Goal: Transaction & Acquisition: Purchase product/service

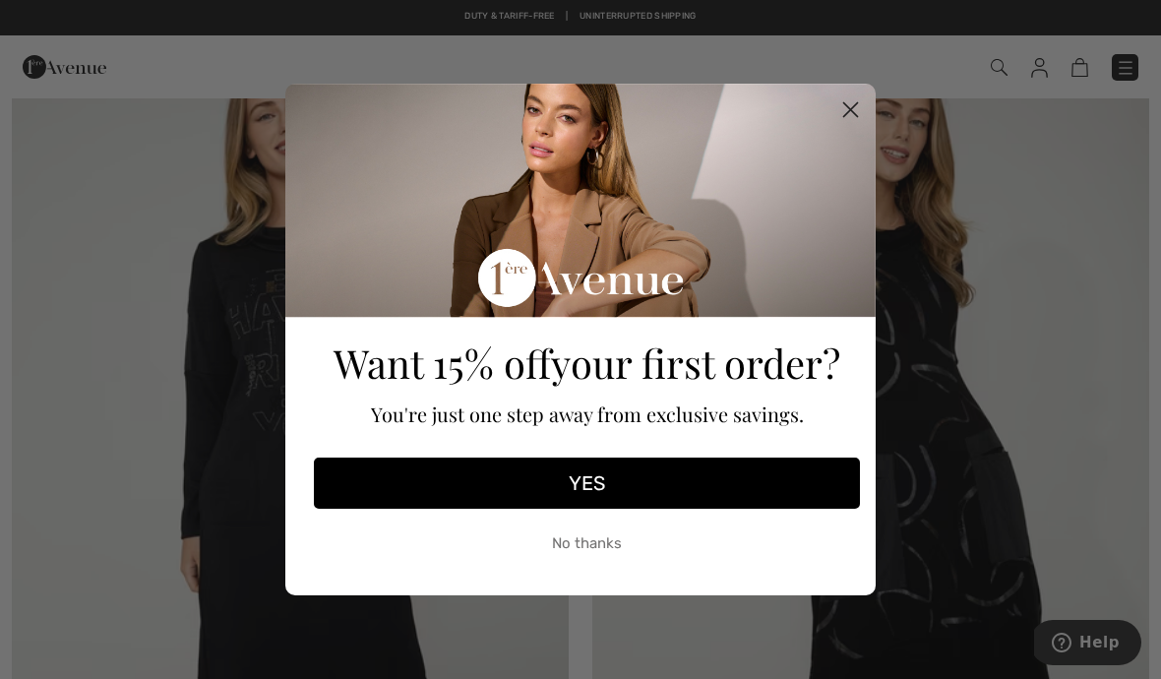
click at [595, 540] on button "No thanks" at bounding box center [587, 543] width 546 height 49
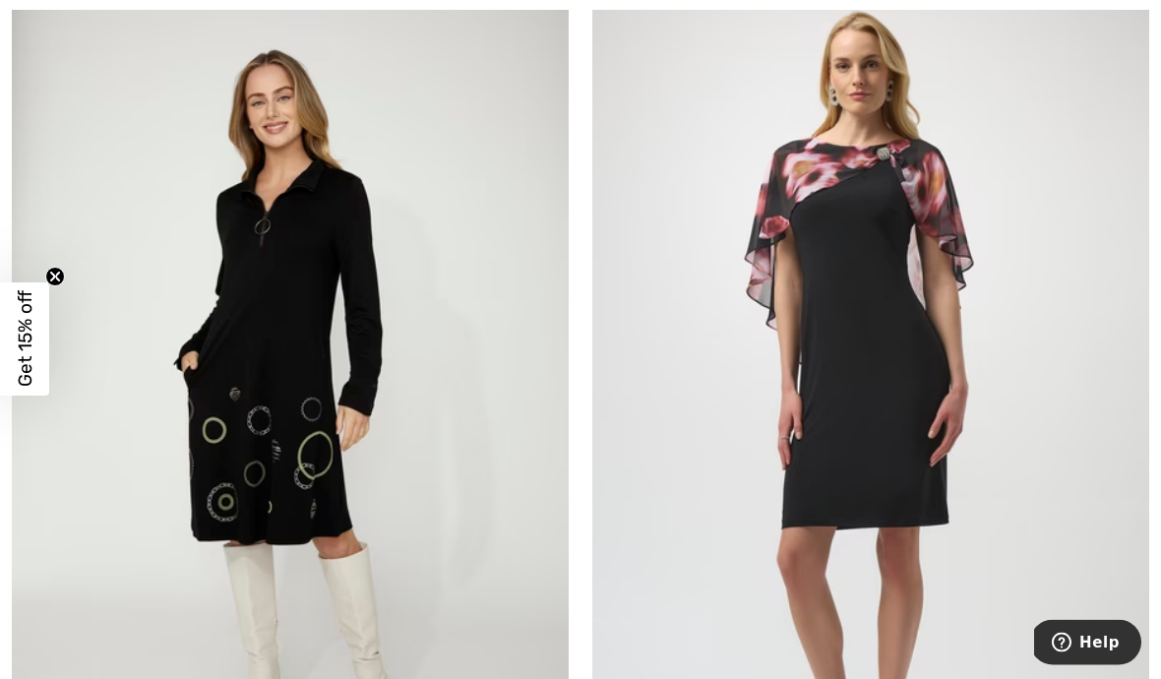
scroll to position [5989, 0]
click at [297, 393] on img at bounding box center [290, 400] width 557 height 836
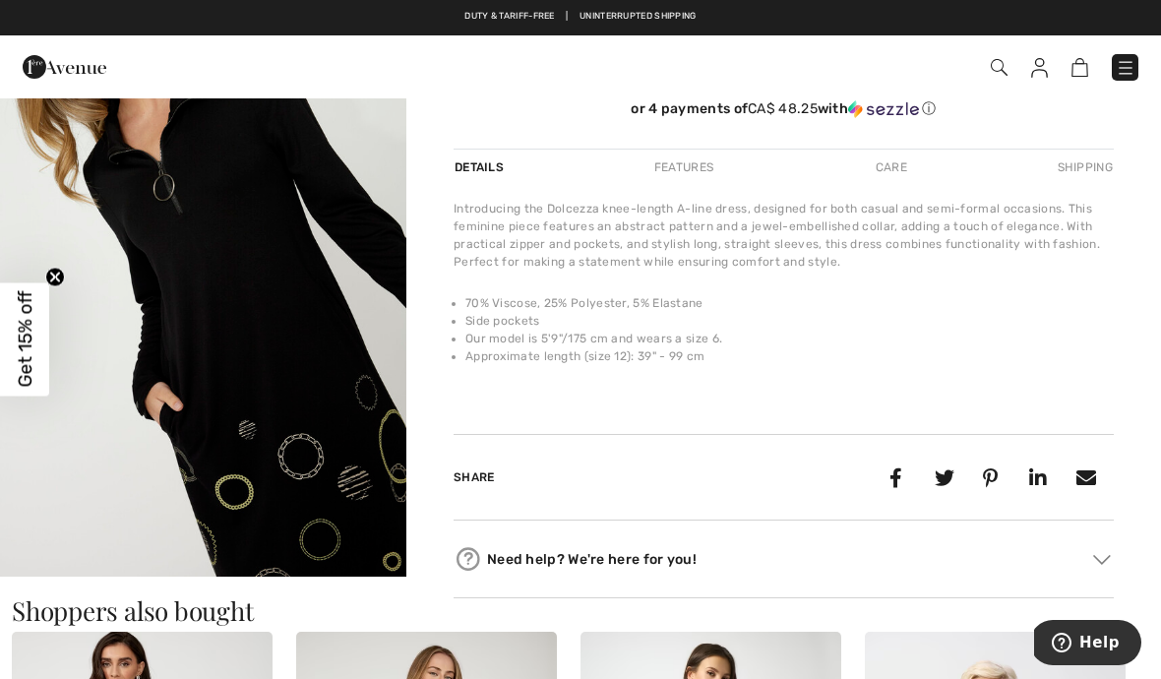
scroll to position [209, 0]
click at [334, 450] on img "2 / 5" at bounding box center [203, 276] width 406 height 610
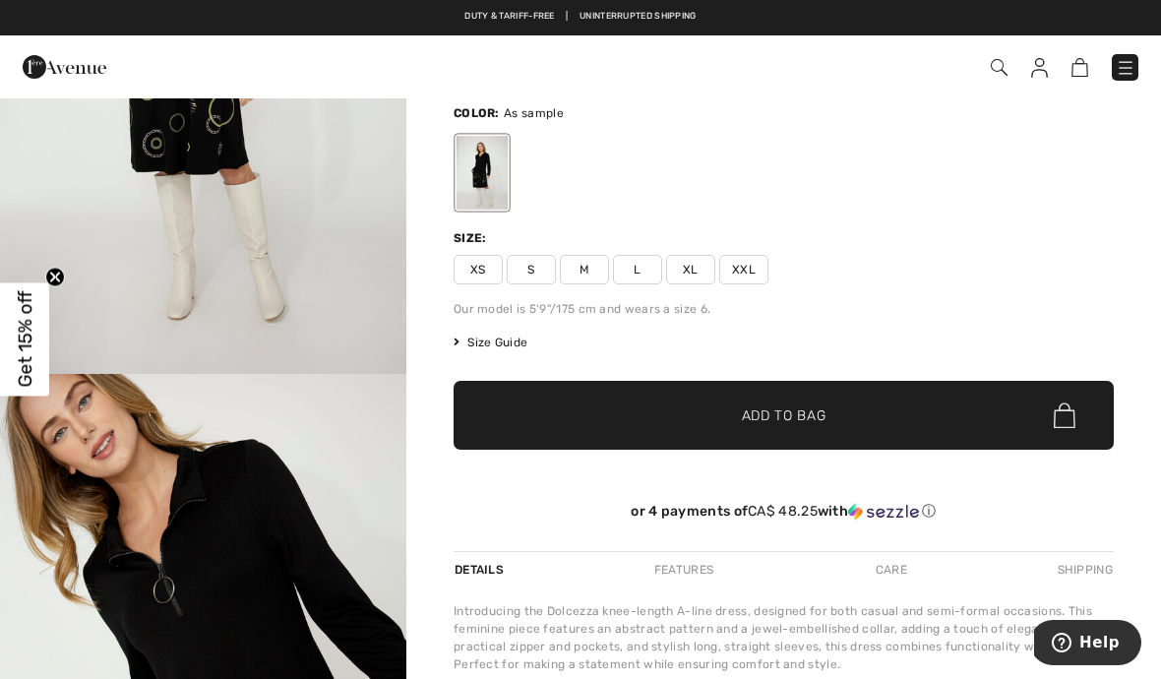
scroll to position [117, 0]
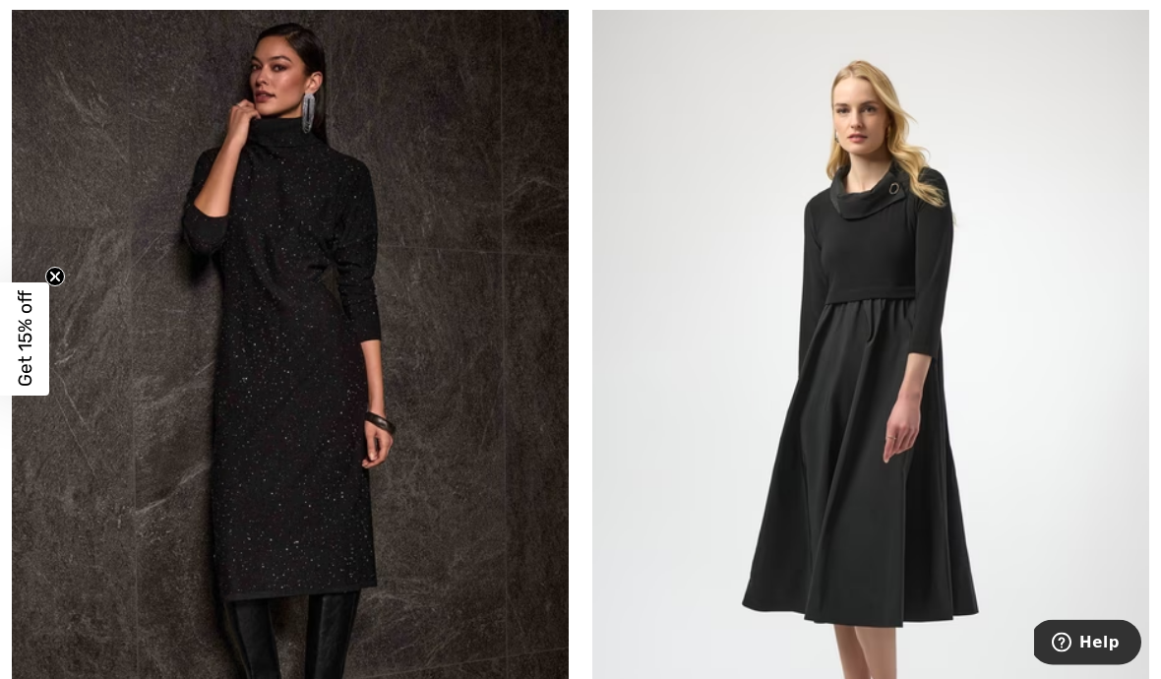
scroll to position [12645, 0]
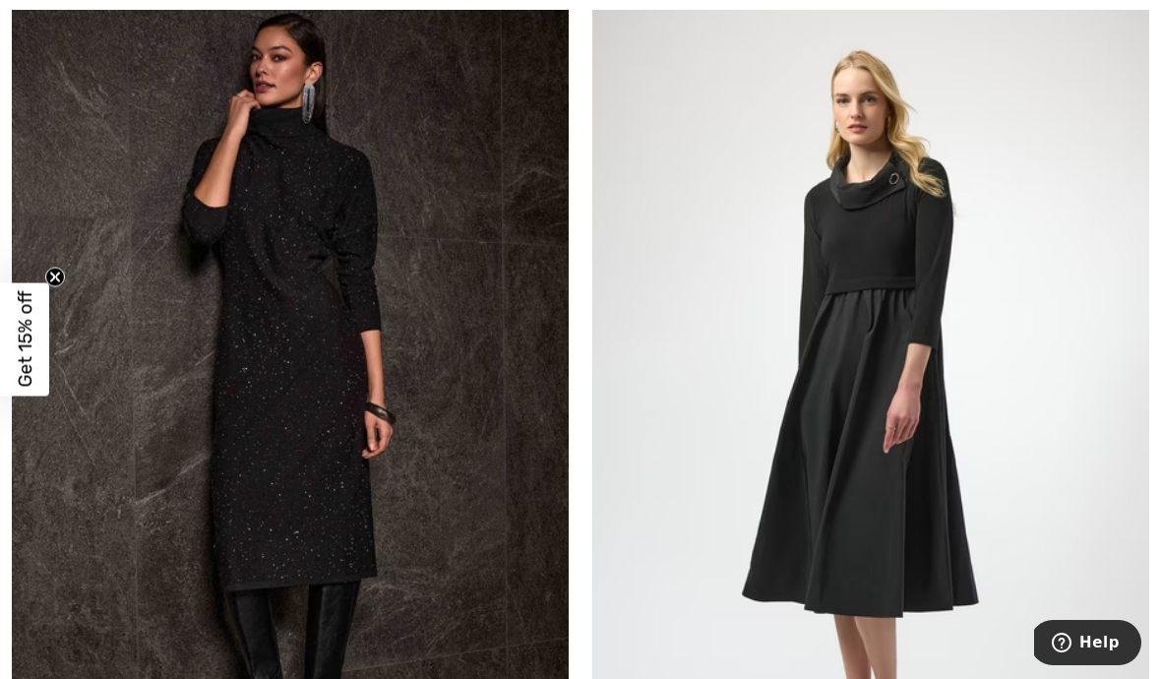
click at [834, 490] on img at bounding box center [871, 402] width 557 height 836
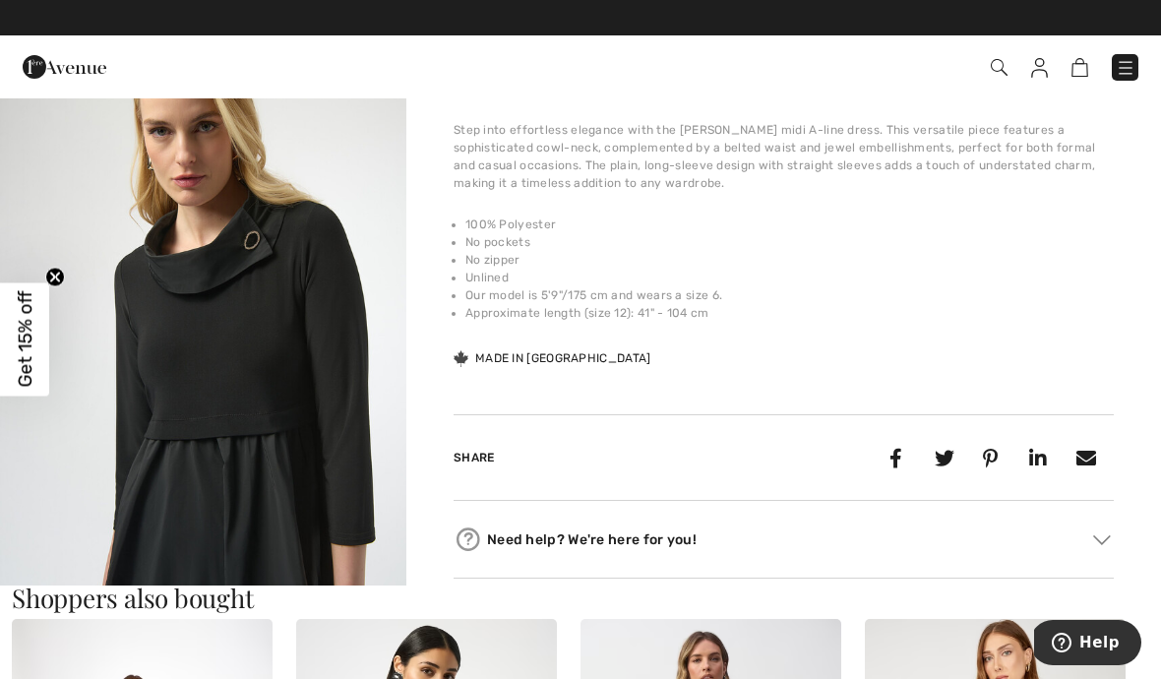
scroll to position [679, 0]
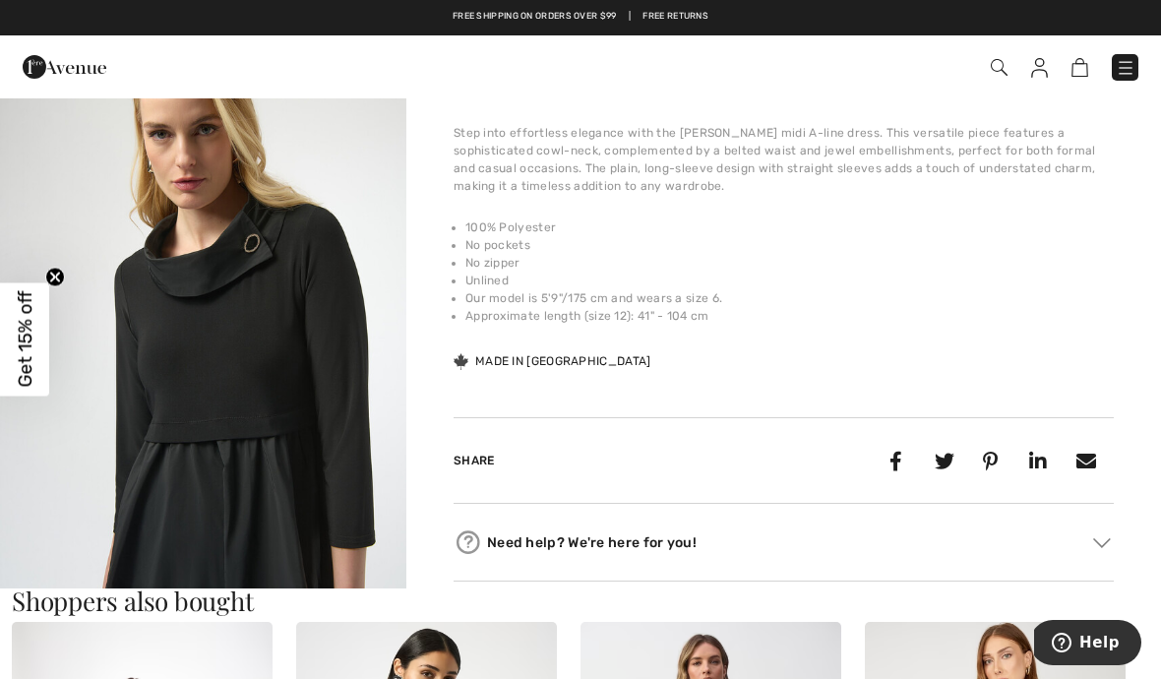
click at [273, 426] on img "2 / 5" at bounding box center [203, 332] width 406 height 609
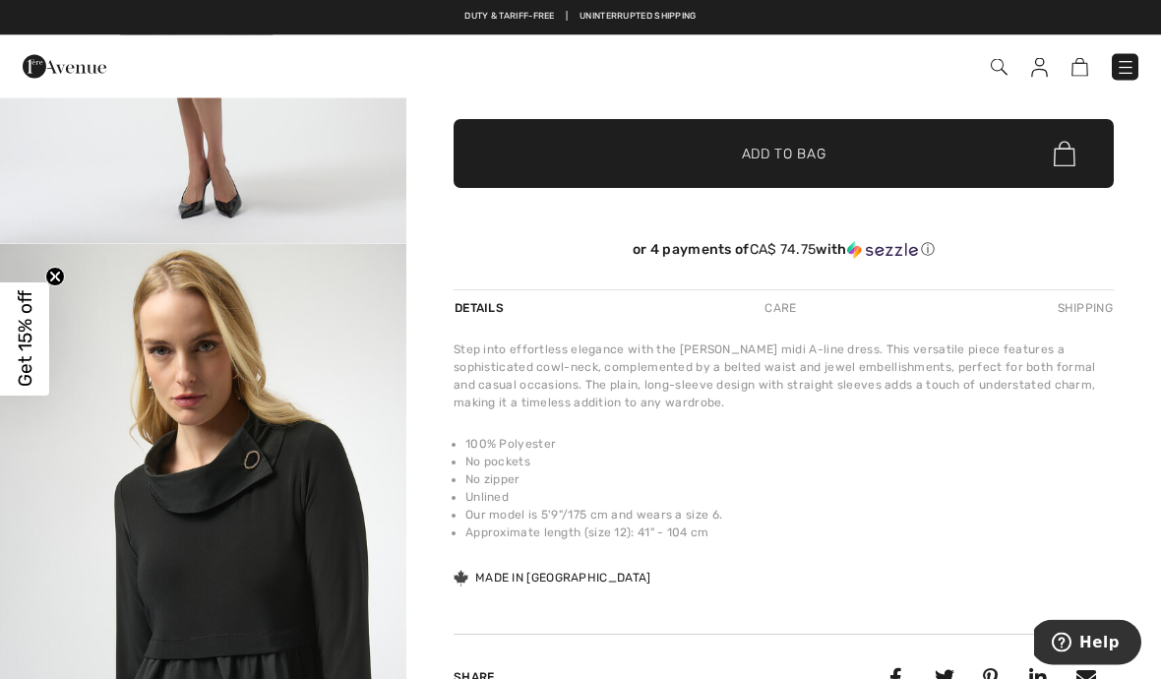
scroll to position [437, 0]
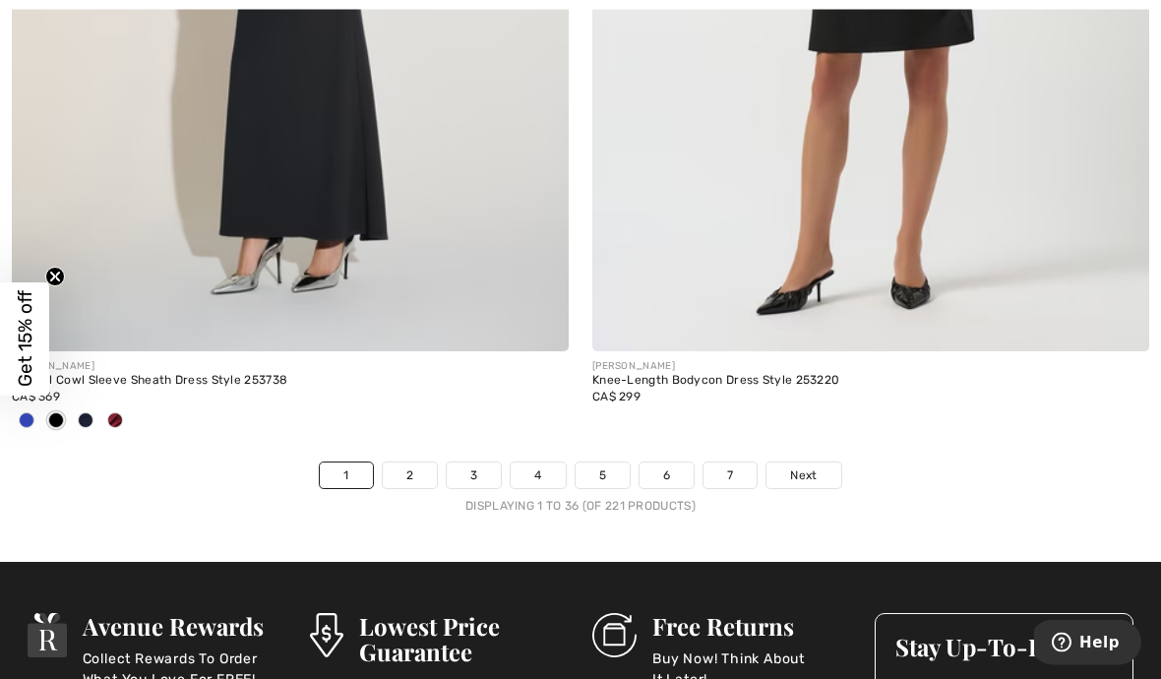
scroll to position [16831, 0]
click at [802, 467] on span "Next" at bounding box center [803, 476] width 27 height 18
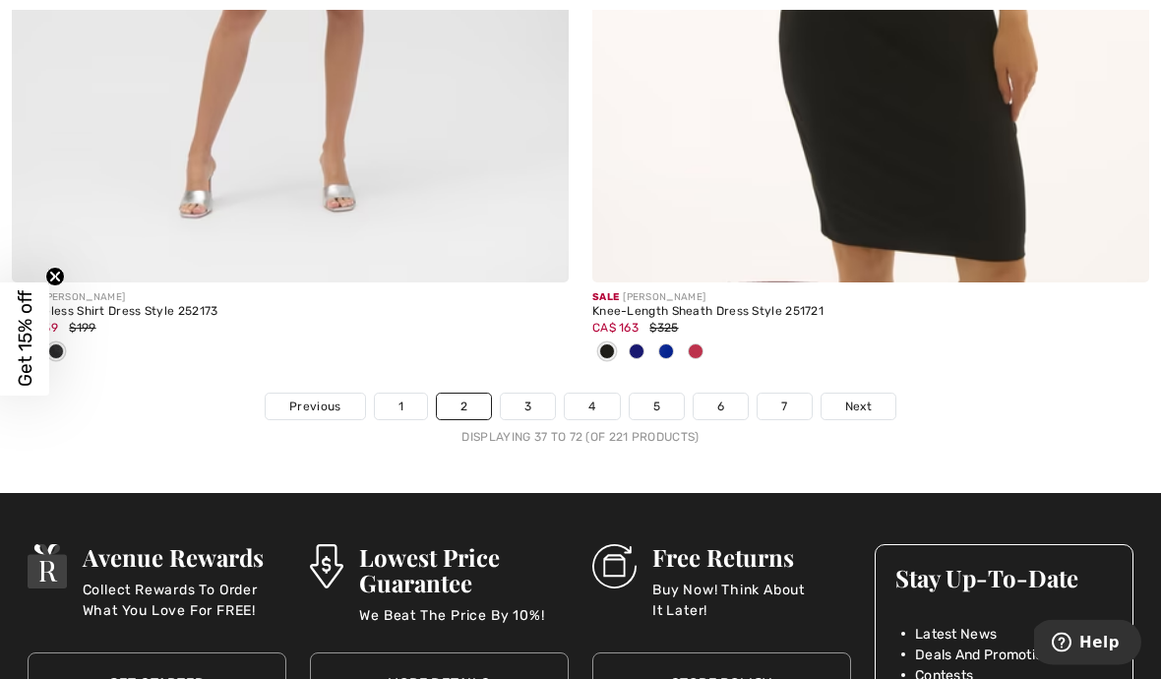
scroll to position [17128, 0]
click at [855, 398] on span "Next" at bounding box center [858, 407] width 27 height 18
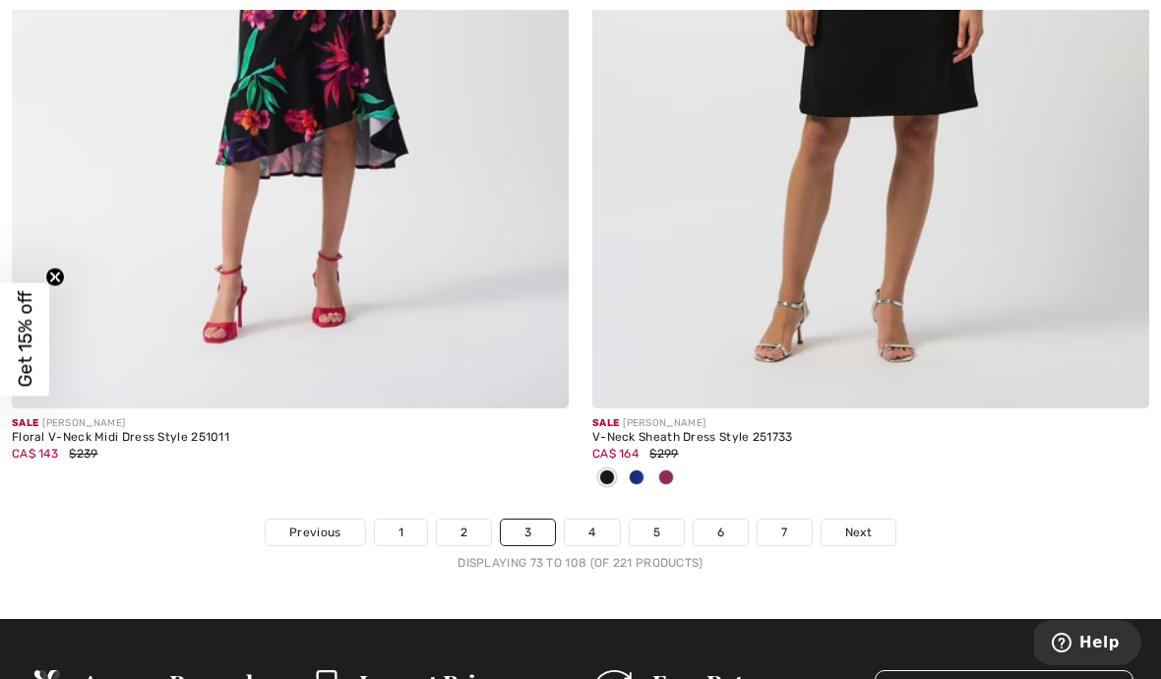
scroll to position [17076, 0]
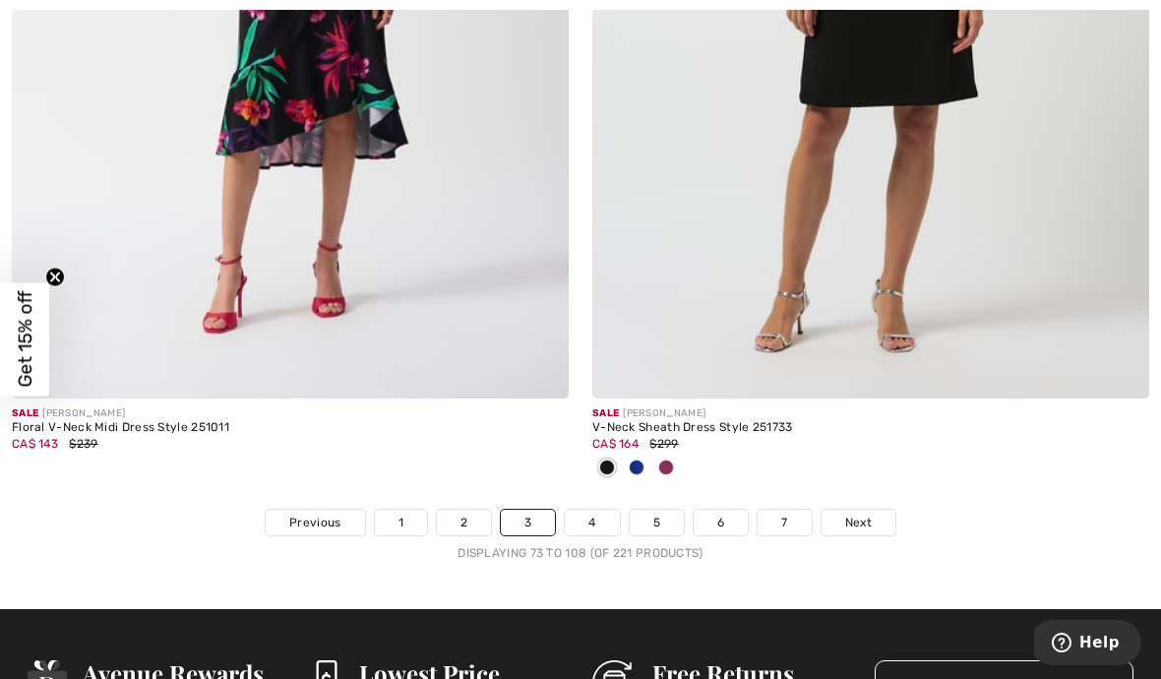
click at [857, 514] on span "Next" at bounding box center [858, 523] width 27 height 18
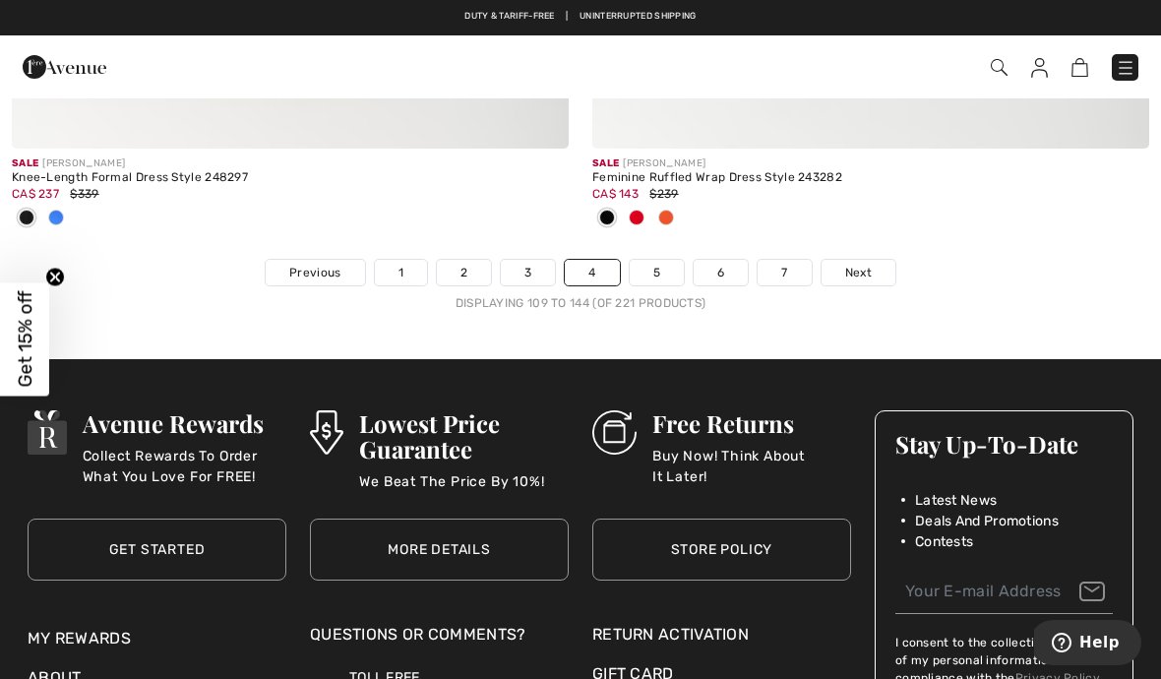
scroll to position [17378, 0]
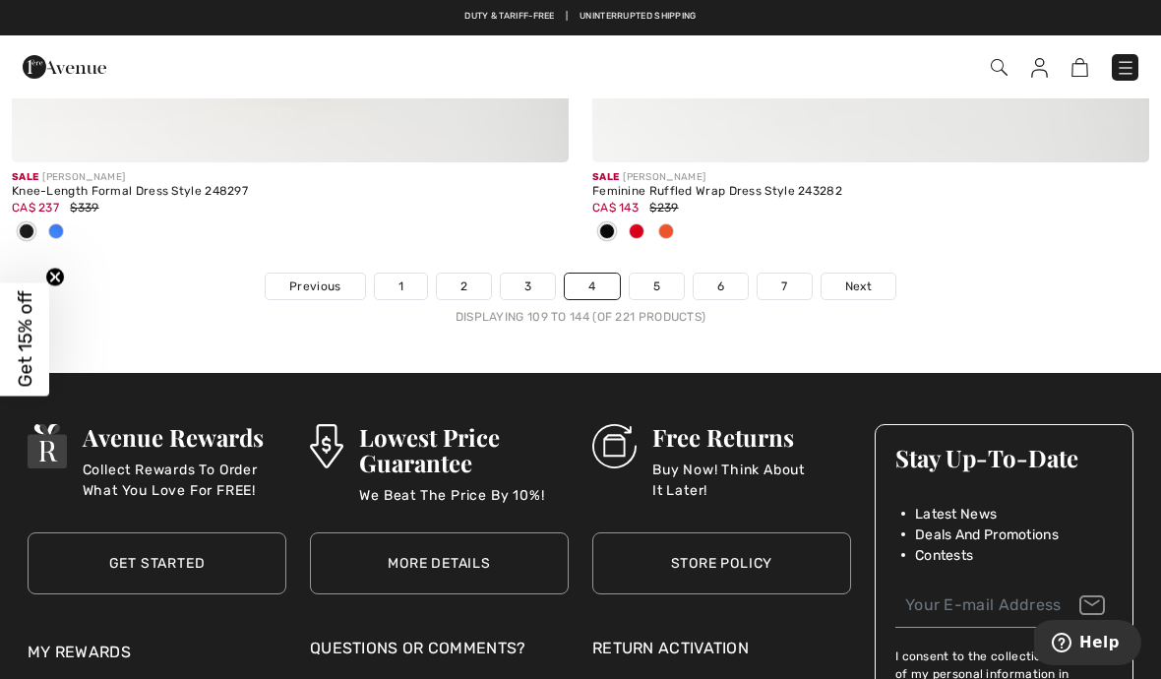
click at [854, 278] on span "Next" at bounding box center [858, 287] width 27 height 18
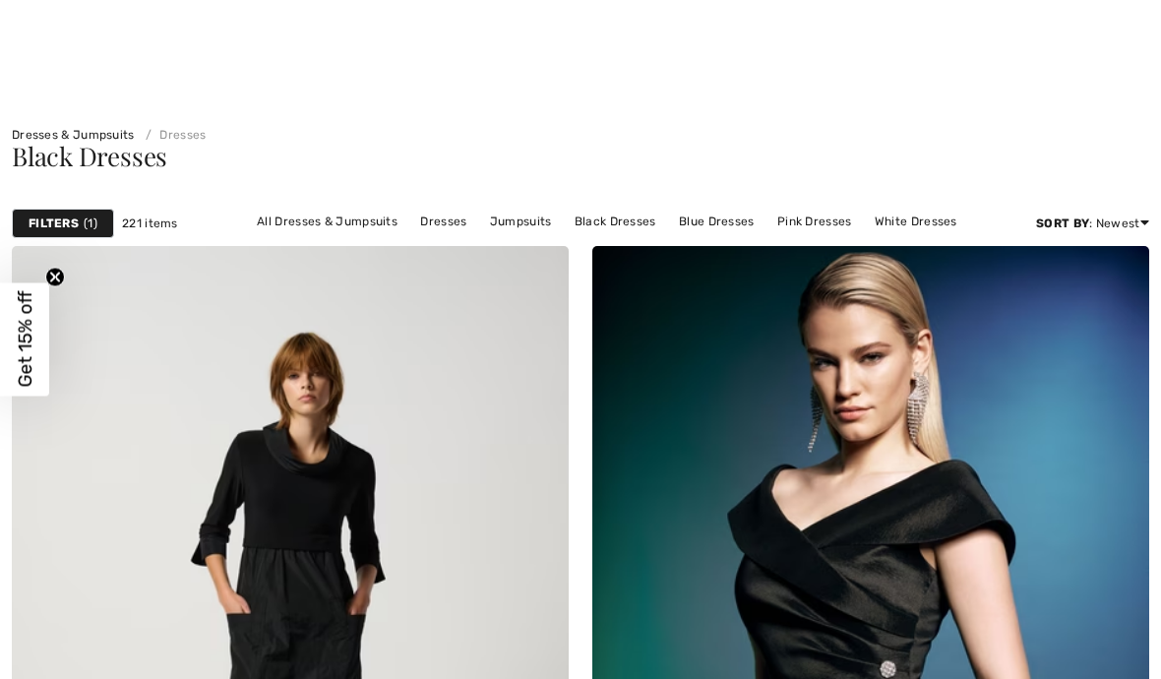
checkbox input "true"
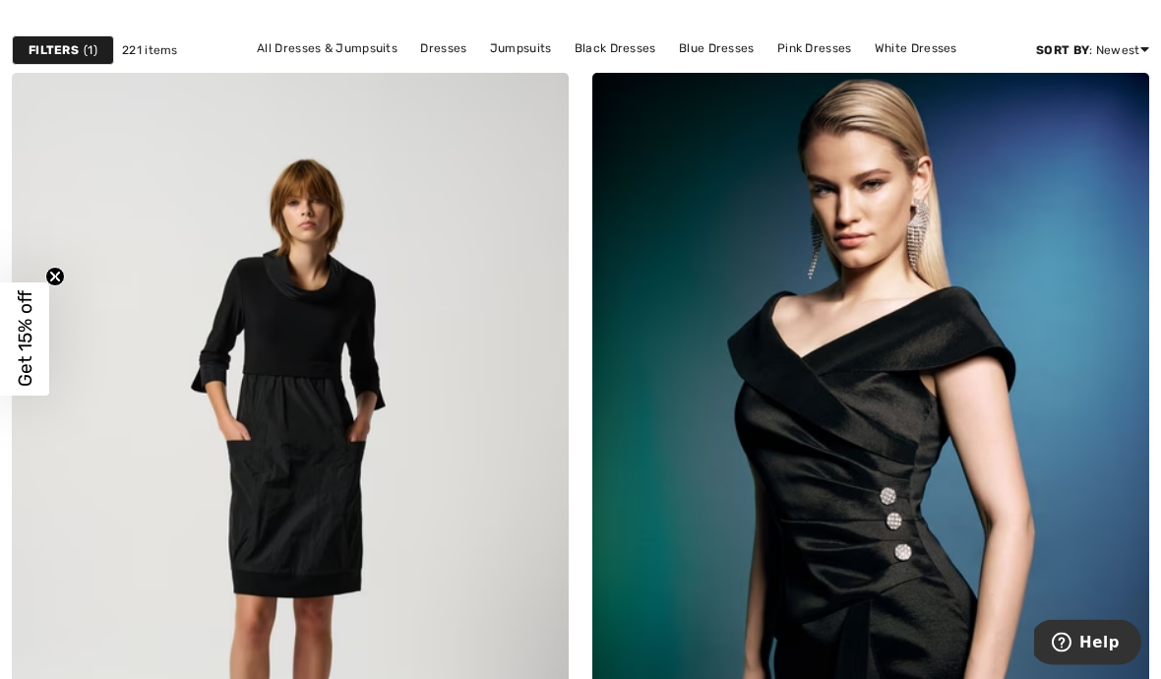
scroll to position [173, 0]
click at [314, 438] on img at bounding box center [290, 491] width 557 height 836
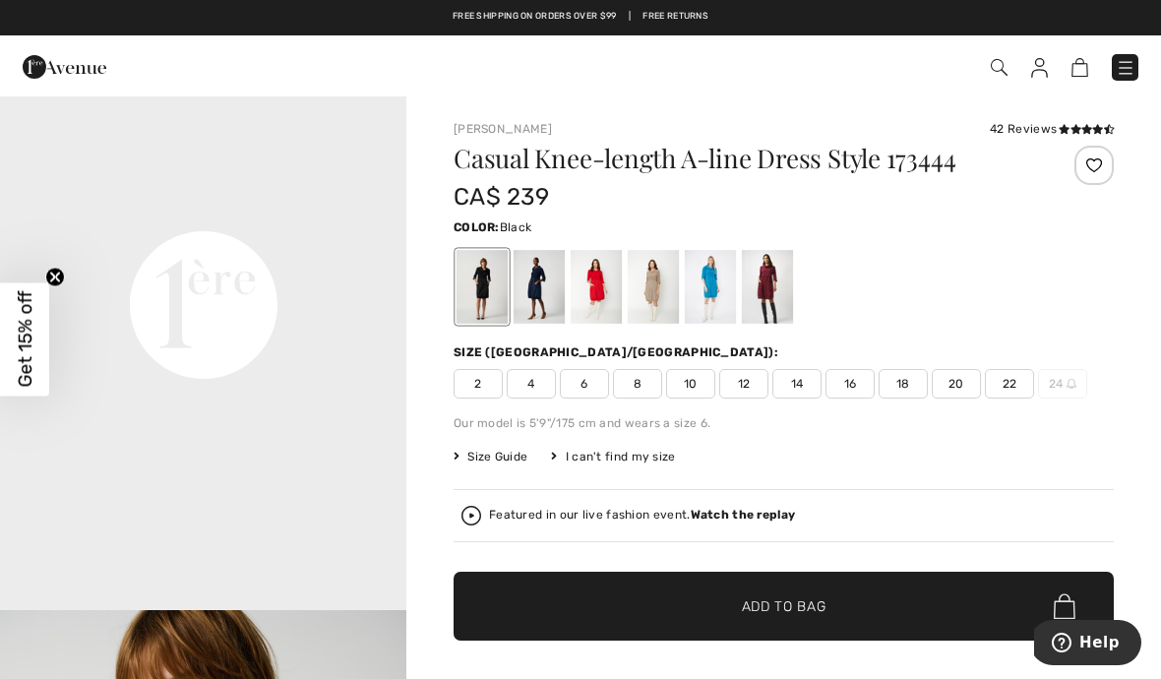
scroll to position [1318, 0]
click at [599, 293] on div at bounding box center [596, 287] width 51 height 74
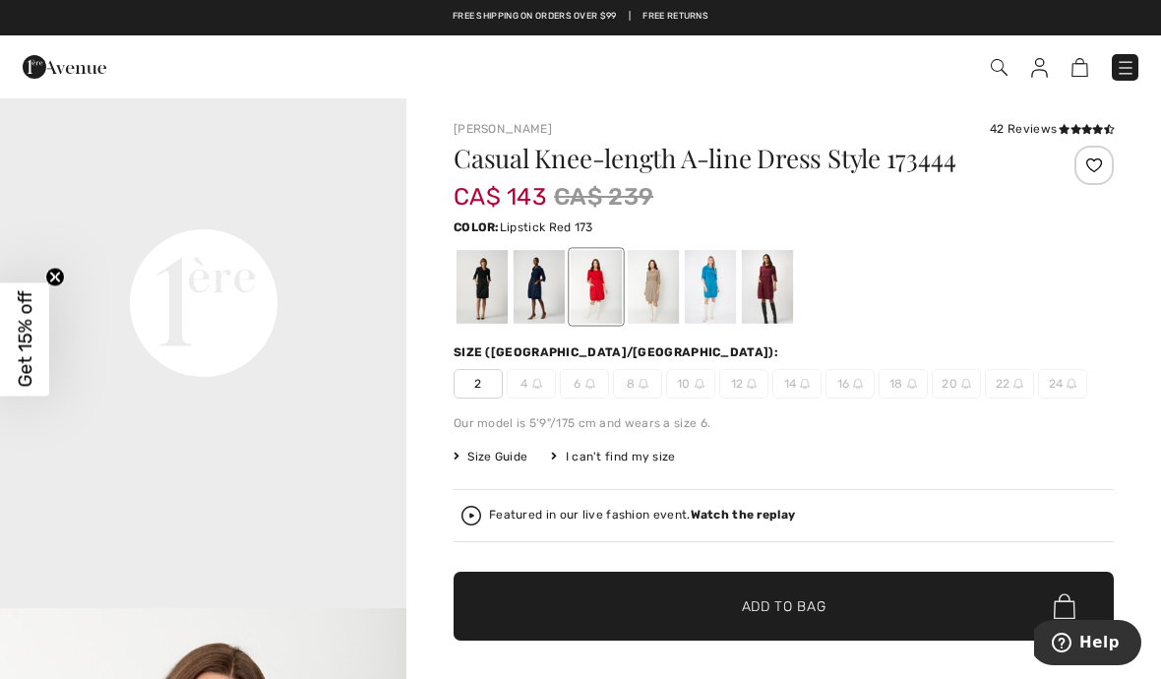
click at [679, 307] on div at bounding box center [653, 287] width 51 height 74
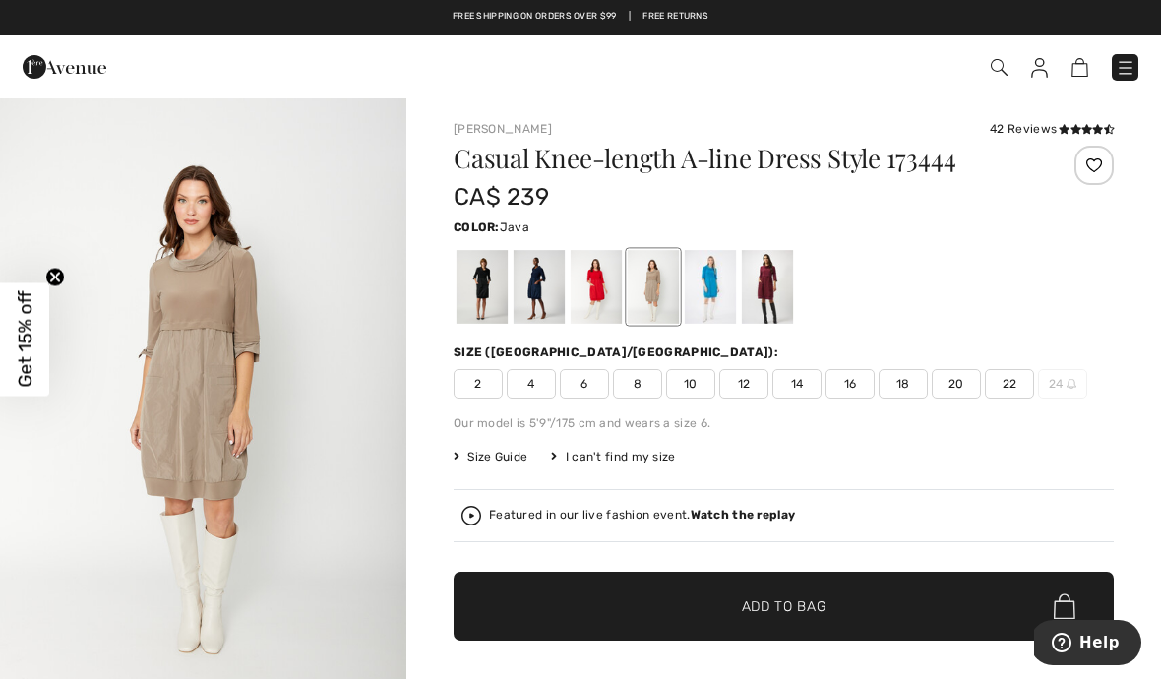
scroll to position [0, 0]
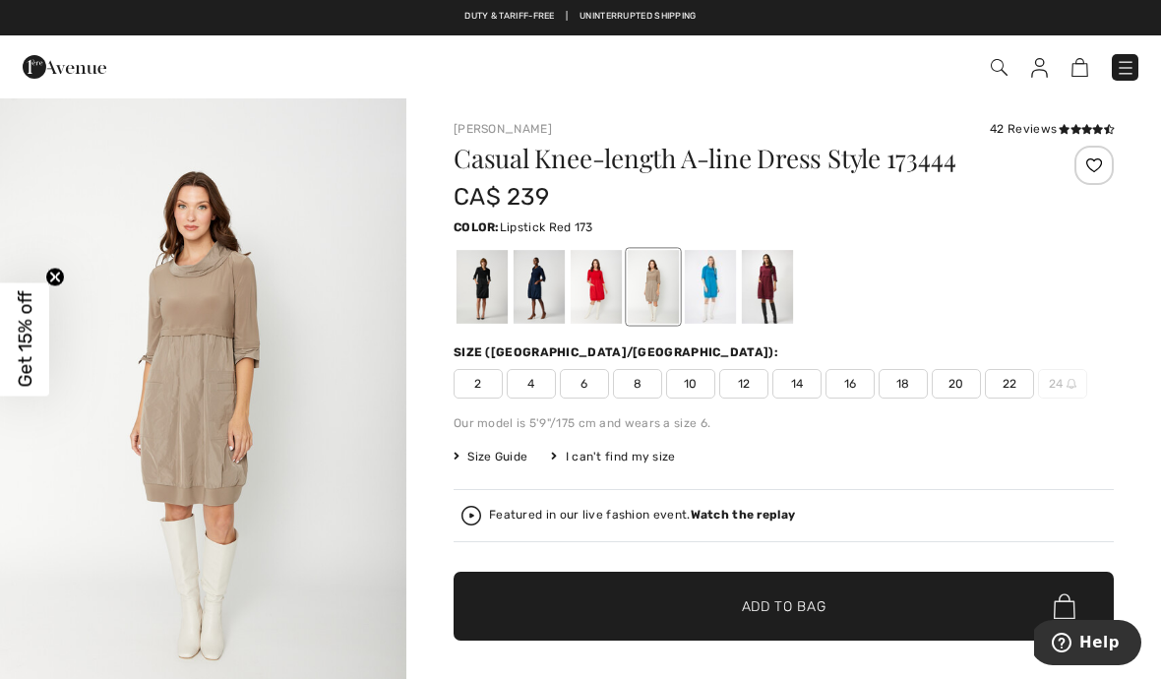
click at [597, 295] on div at bounding box center [596, 287] width 51 height 74
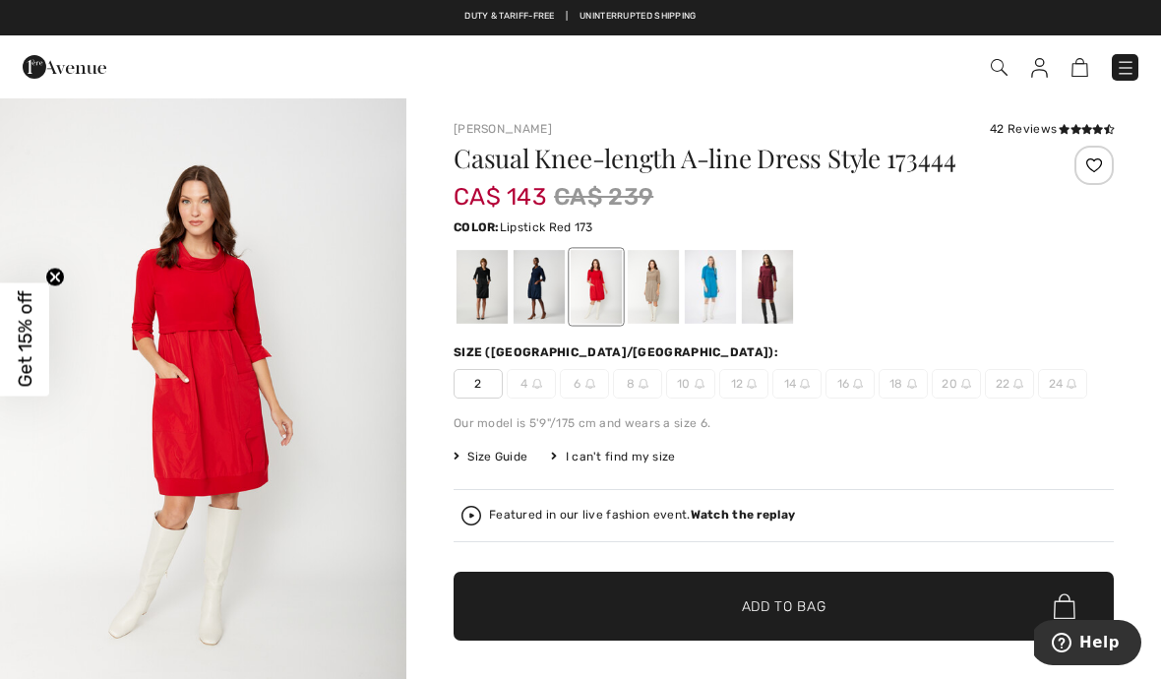
click at [769, 294] on div at bounding box center [767, 287] width 51 height 74
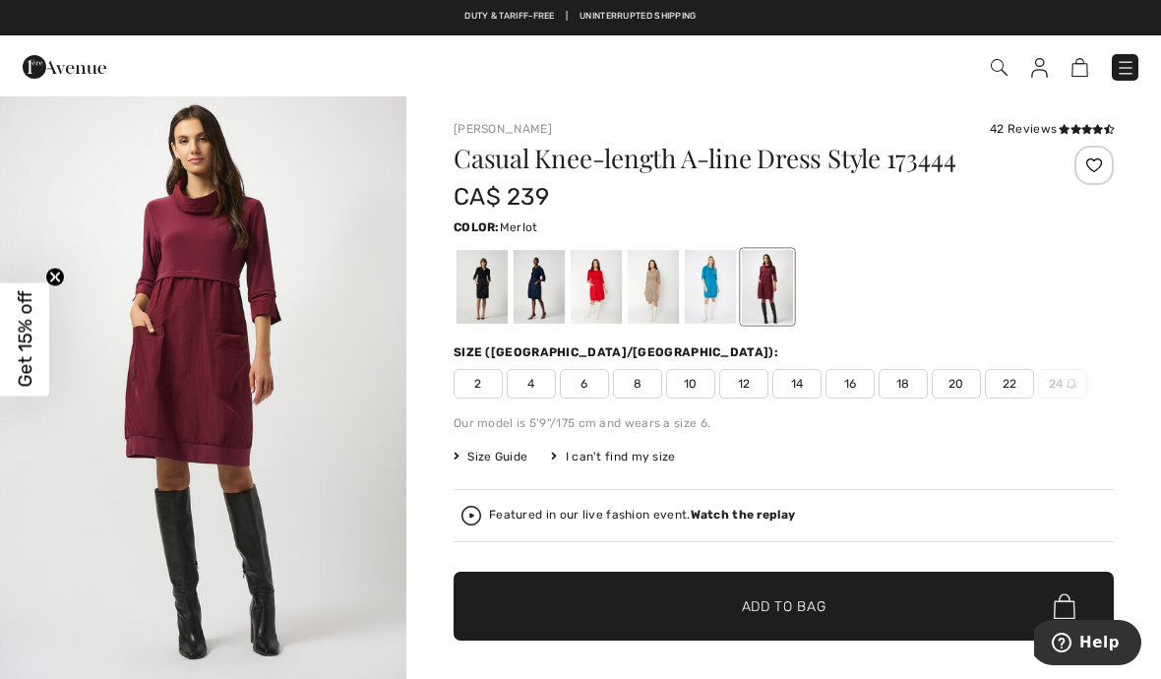
scroll to position [5, 0]
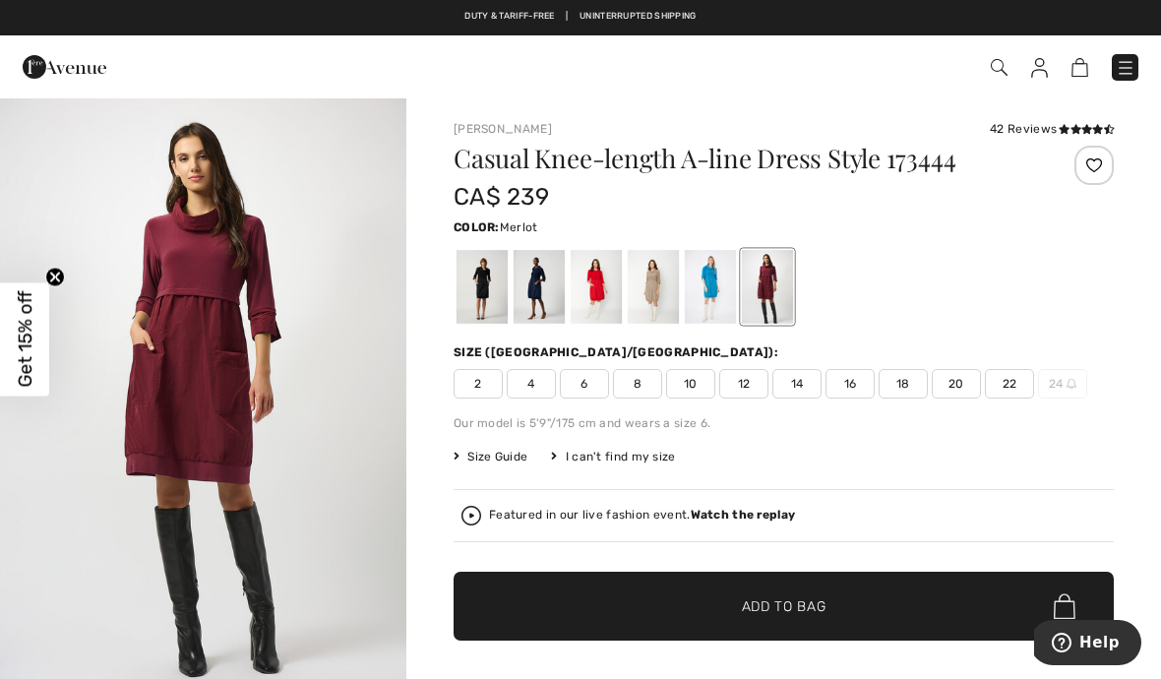
click at [541, 292] on div at bounding box center [539, 287] width 51 height 74
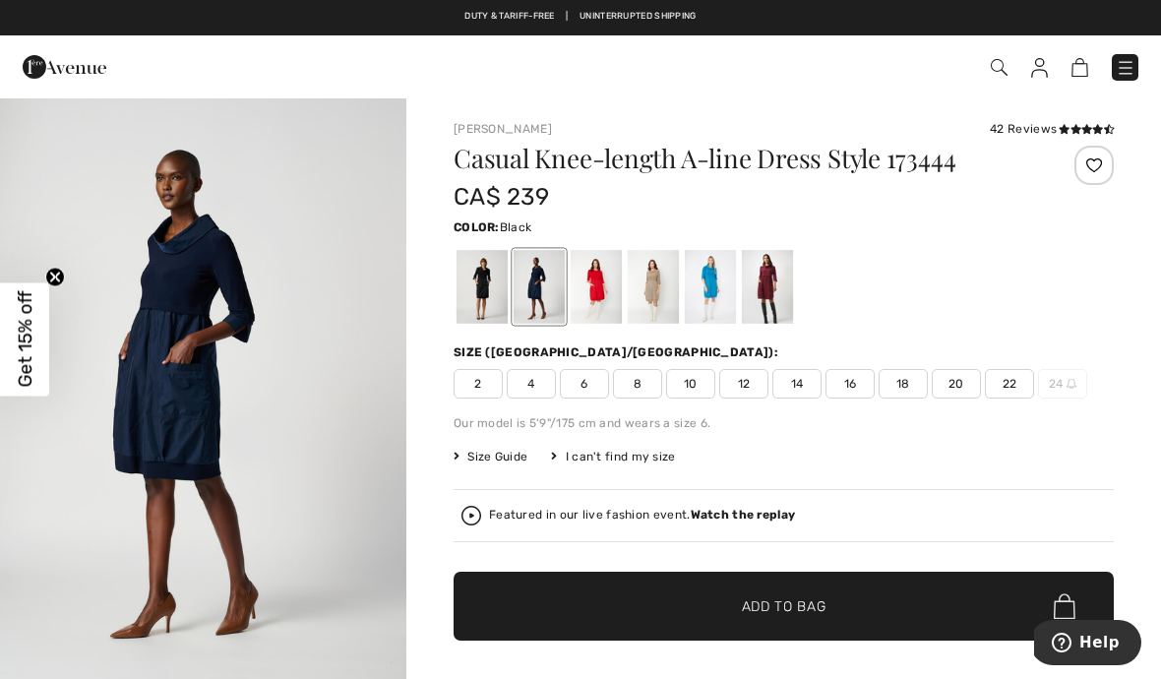
click at [480, 296] on div at bounding box center [482, 287] width 51 height 74
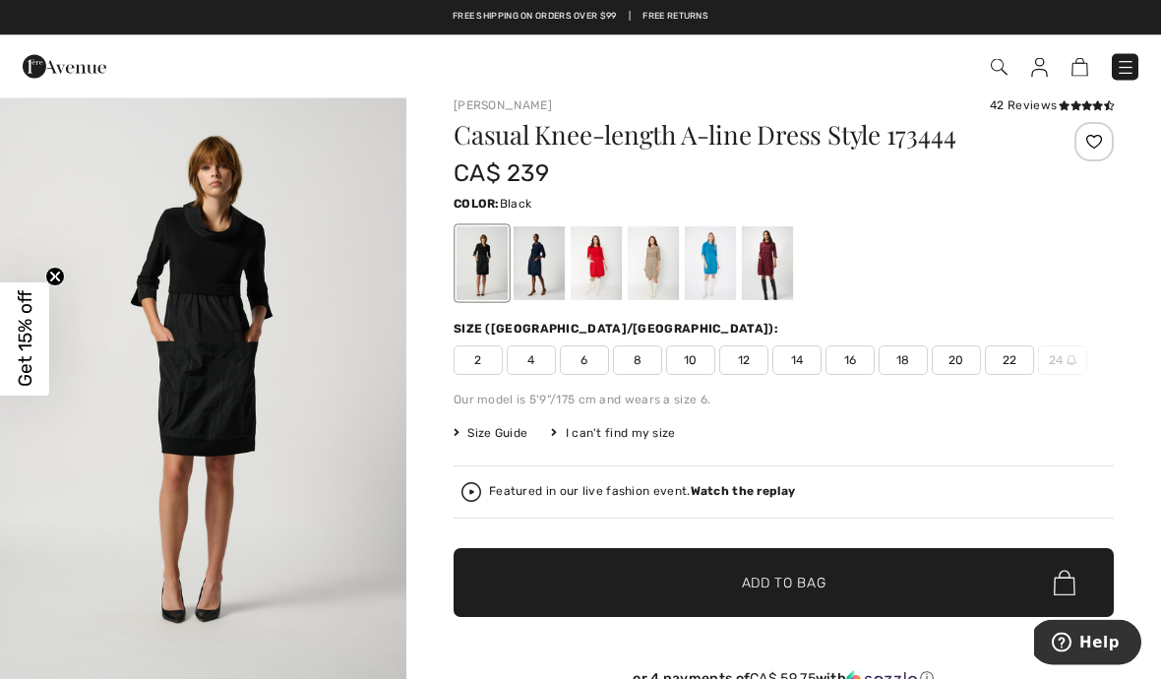
scroll to position [0, 0]
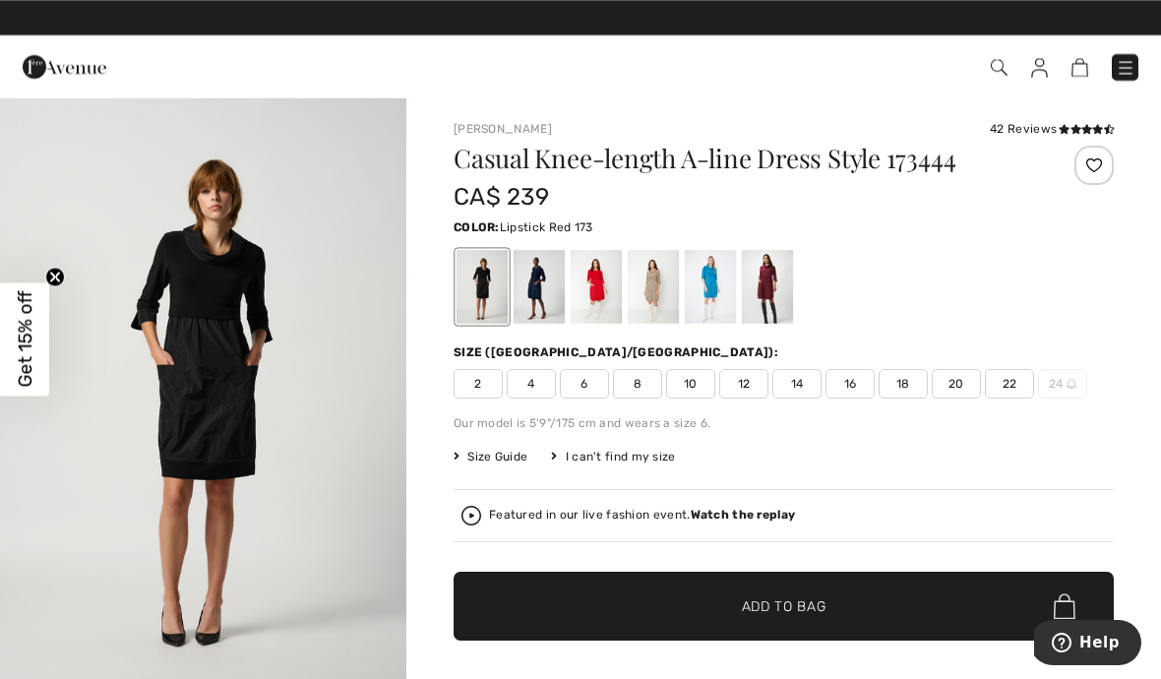
click at [604, 297] on div at bounding box center [596, 287] width 51 height 74
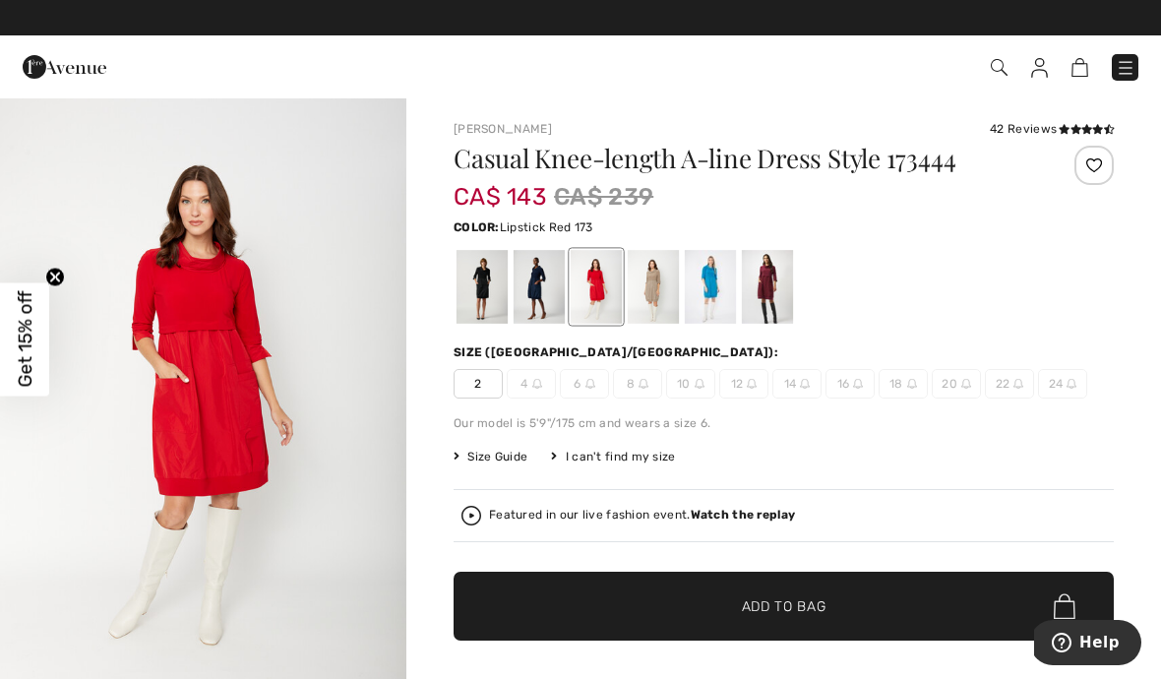
click at [473, 294] on div at bounding box center [482, 287] width 51 height 74
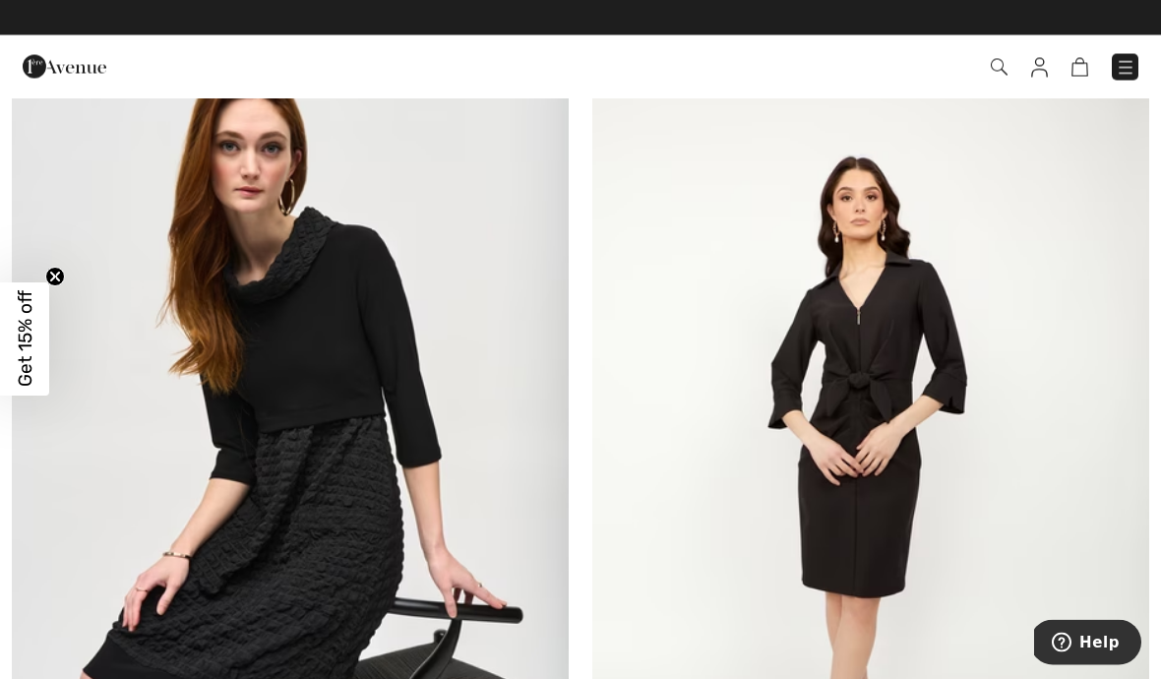
scroll to position [6940, 0]
click at [366, 444] on img at bounding box center [290, 460] width 557 height 836
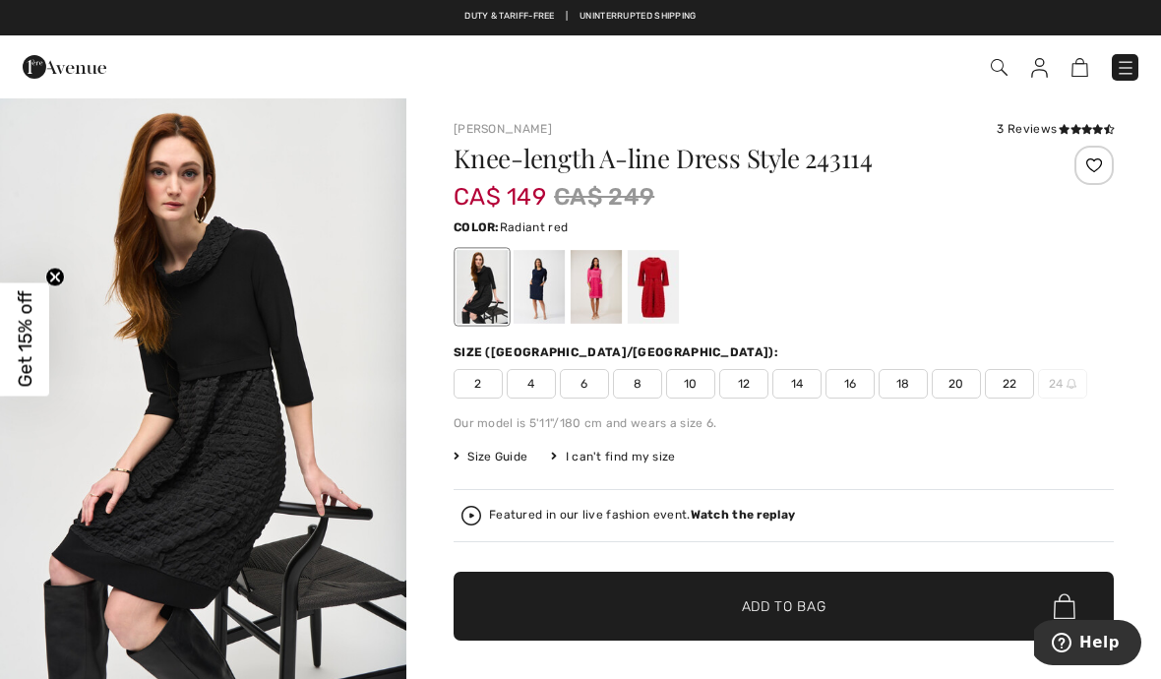
click at [654, 295] on div at bounding box center [653, 287] width 51 height 74
click at [660, 290] on div at bounding box center [653, 287] width 51 height 74
click at [539, 295] on div at bounding box center [539, 287] width 51 height 74
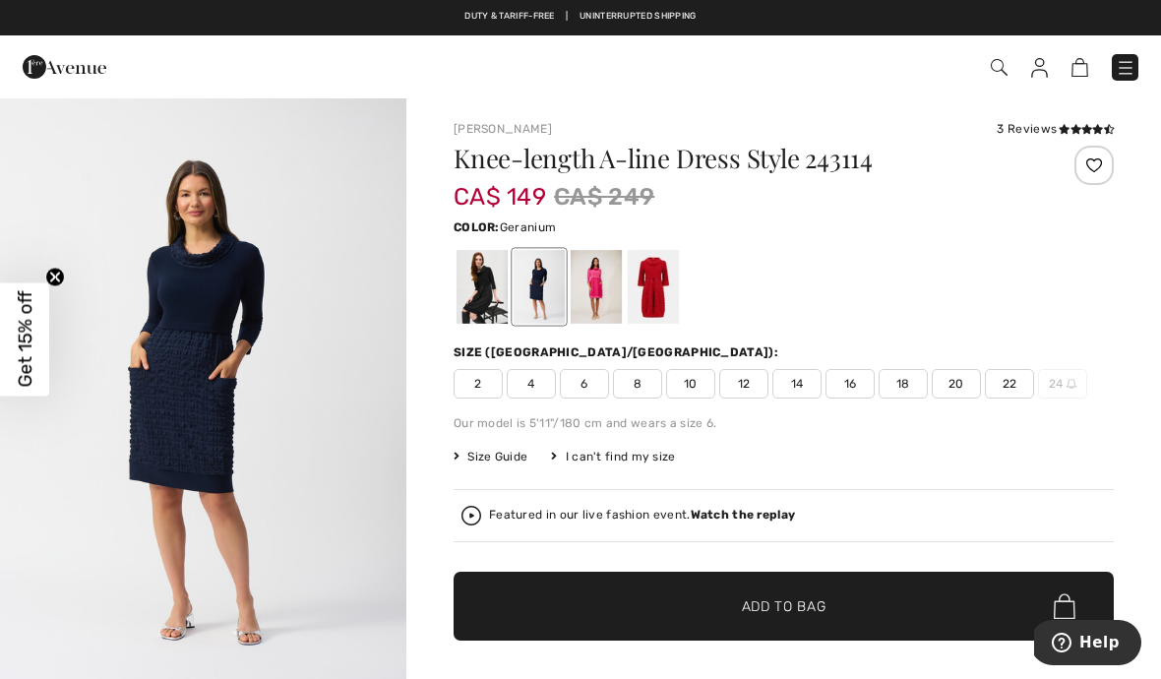
click at [597, 295] on div at bounding box center [596, 287] width 51 height 74
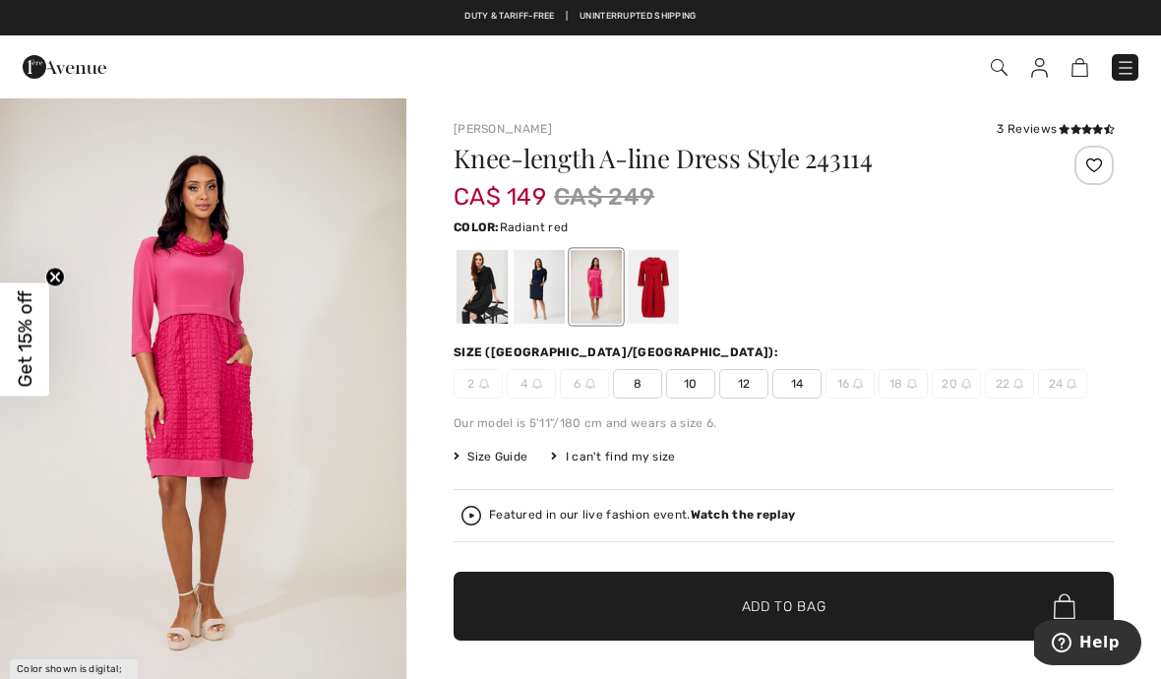
click at [655, 293] on div at bounding box center [653, 287] width 51 height 74
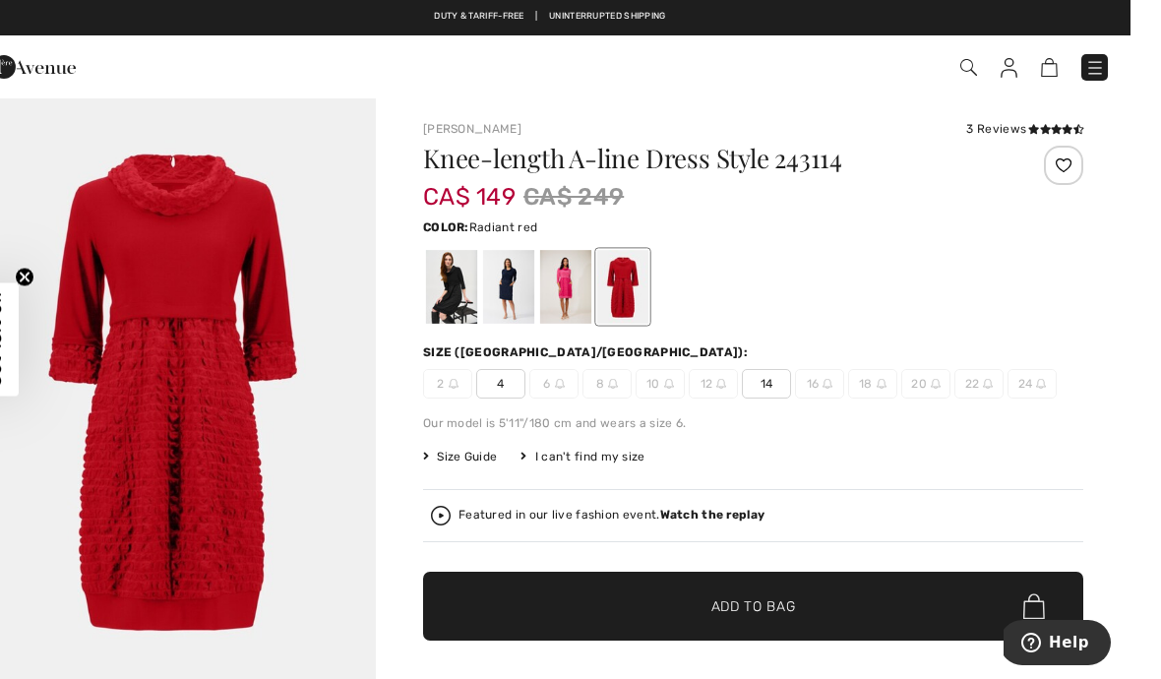
scroll to position [3, 0]
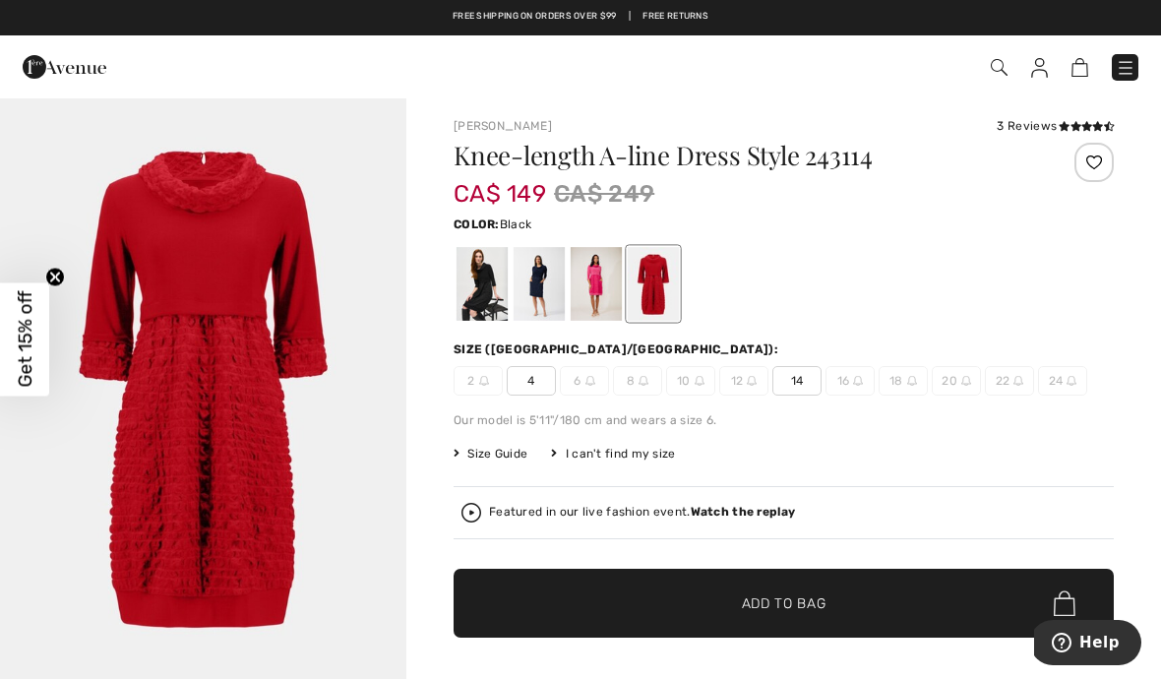
click at [483, 307] on div at bounding box center [482, 284] width 51 height 74
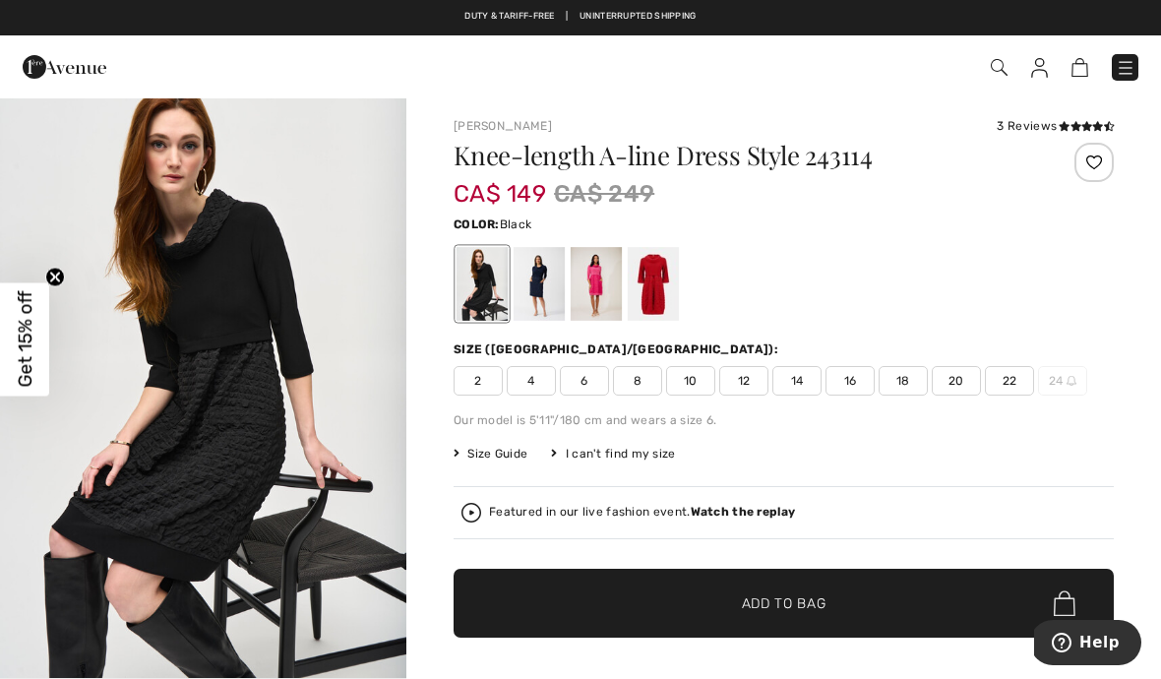
scroll to position [0, 0]
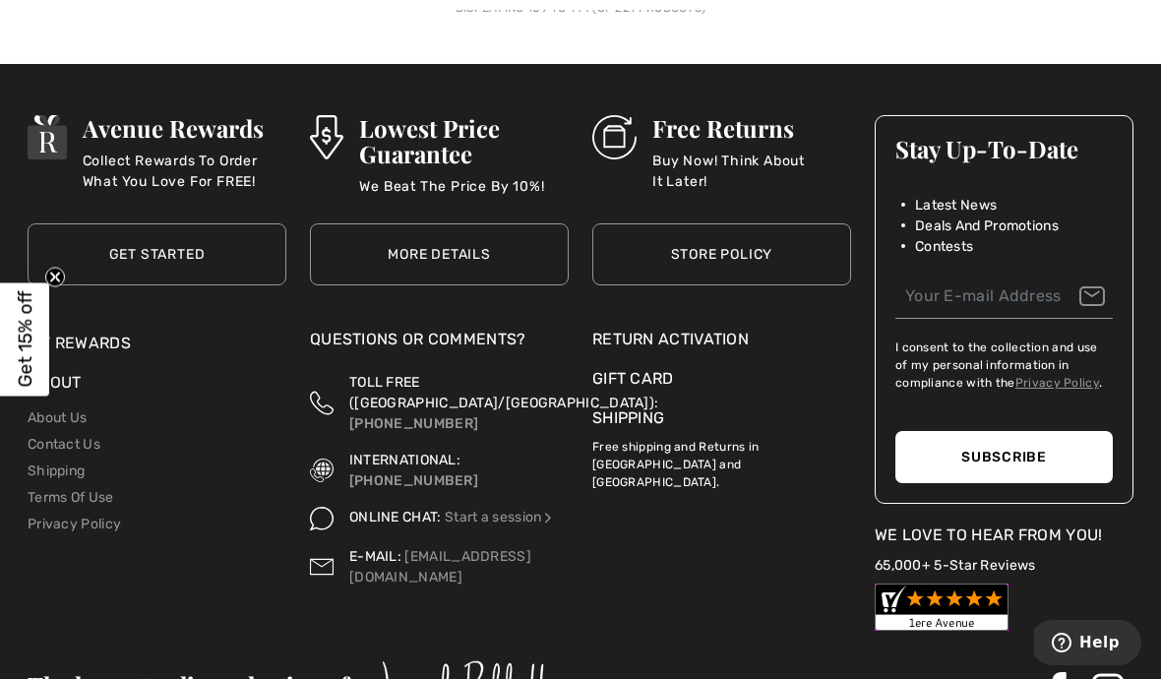
scroll to position [17830, 0]
